Goal: Obtain resource: Download file/media

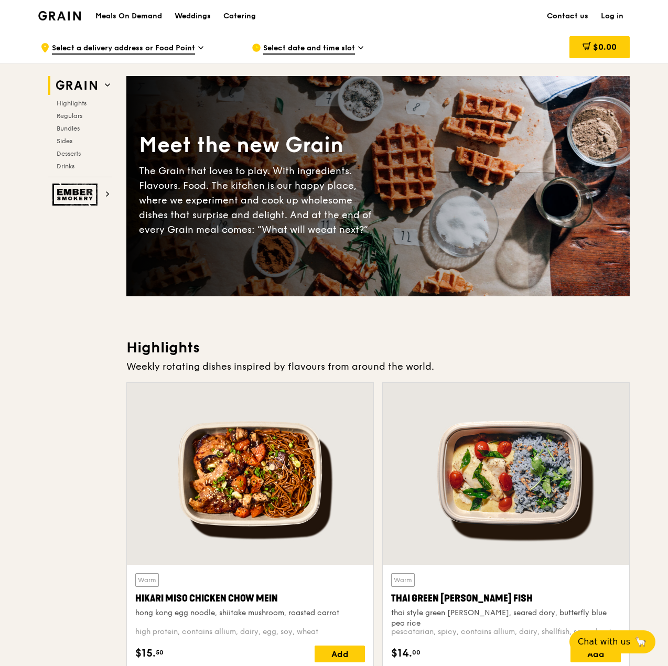
click at [107, 13] on h1 "Meals On Demand" at bounding box center [128, 16] width 67 height 10
click at [118, 14] on h1 "Meals On Demand" at bounding box center [128, 16] width 67 height 10
click at [230, 15] on div "Catering" at bounding box center [239, 16] width 33 height 31
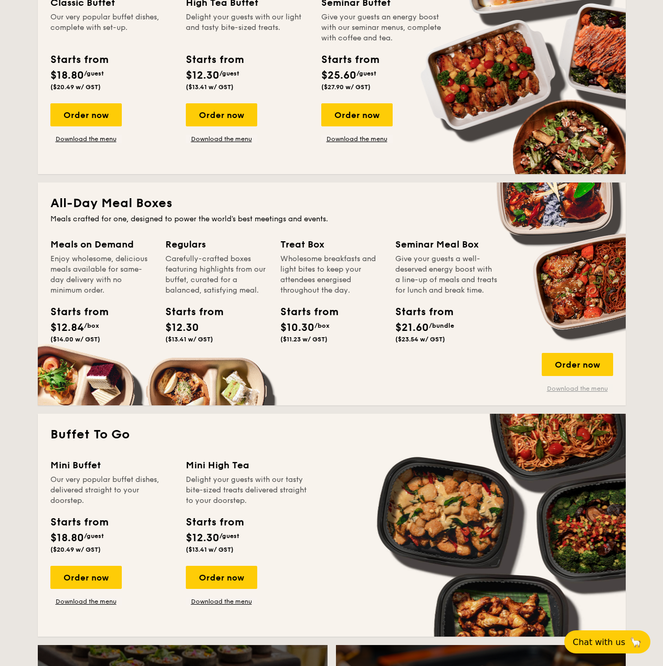
scroll to position [367, 0]
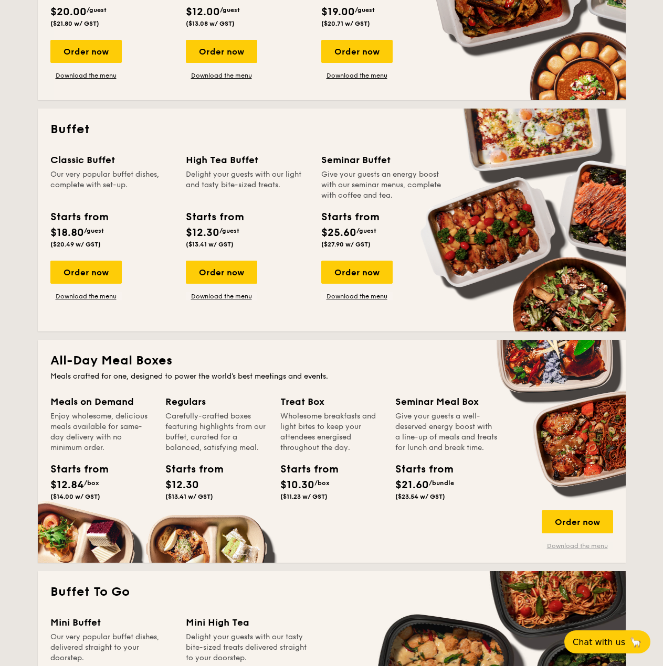
click at [573, 546] on link "Download the menu" at bounding box center [576, 546] width 71 height 8
